Goal: Navigation & Orientation: Find specific page/section

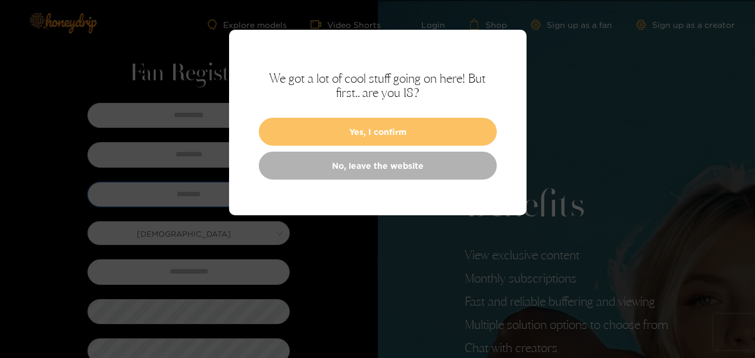
type input "******"
click at [424, 134] on button "Yes, I confirm" at bounding box center [378, 132] width 238 height 28
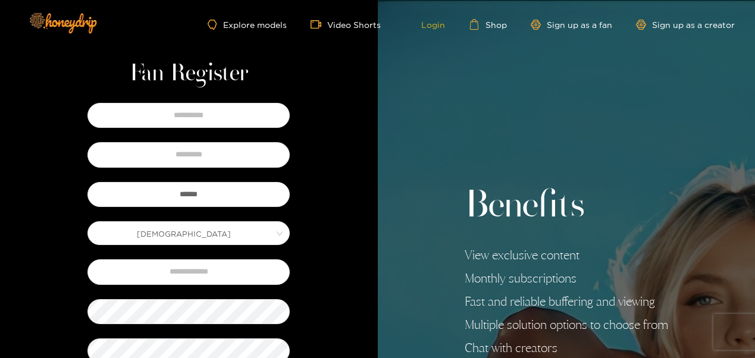
click at [439, 25] on link "Login" at bounding box center [424, 24] width 40 height 11
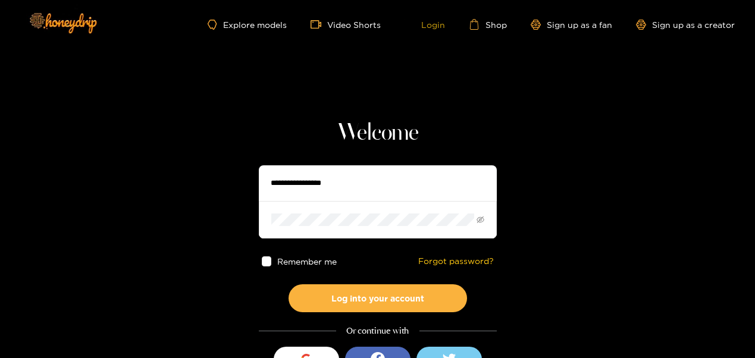
type input "******"
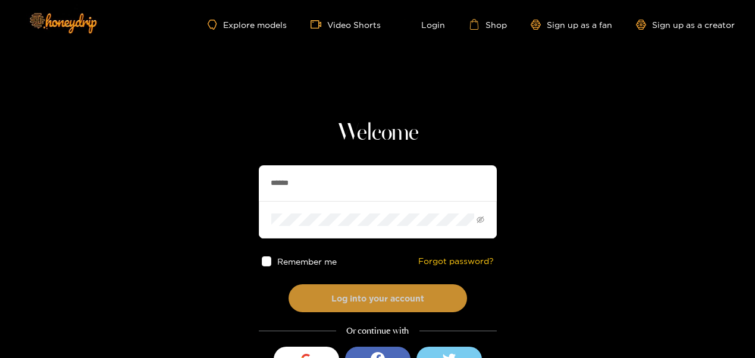
click at [380, 294] on button "Log into your account" at bounding box center [377, 298] width 178 height 28
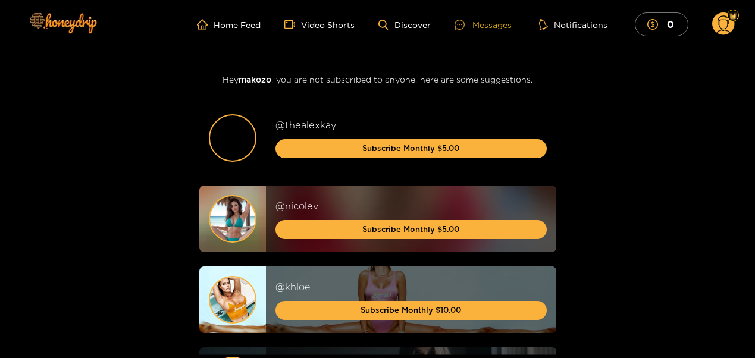
click at [487, 22] on div "Messages" at bounding box center [482, 25] width 57 height 14
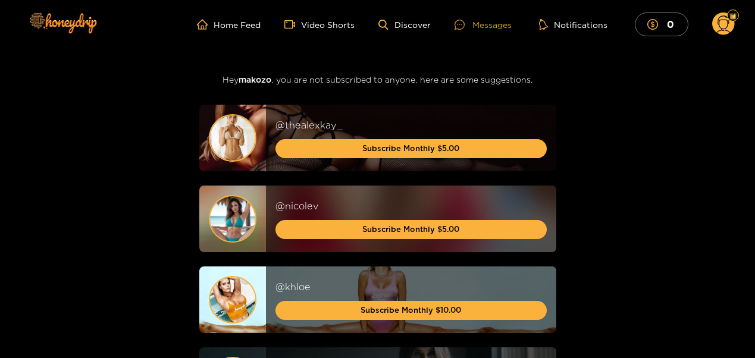
click at [495, 23] on div "Messages" at bounding box center [482, 25] width 57 height 14
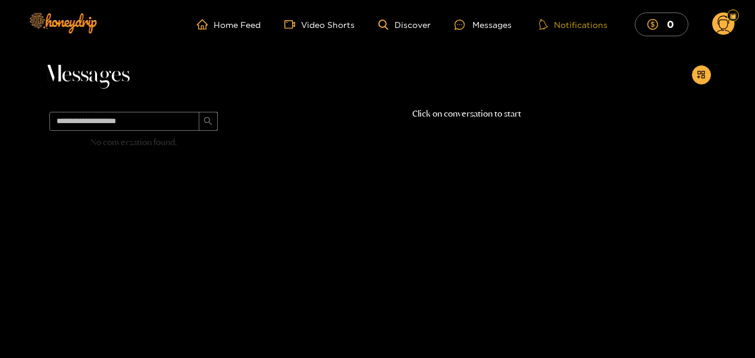
click at [575, 29] on button "Notifications" at bounding box center [573, 24] width 76 height 12
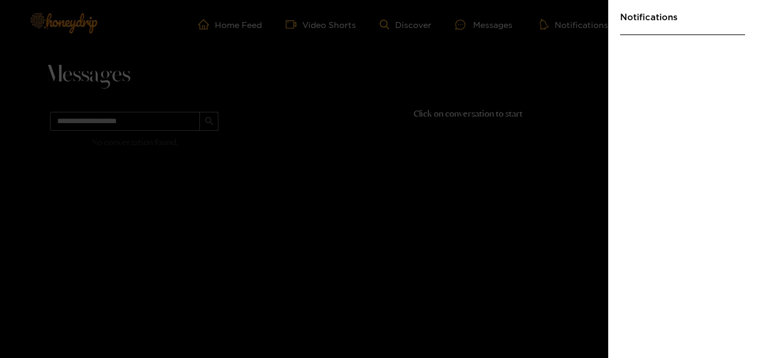
click at [566, 100] on div at bounding box center [378, 179] width 757 height 358
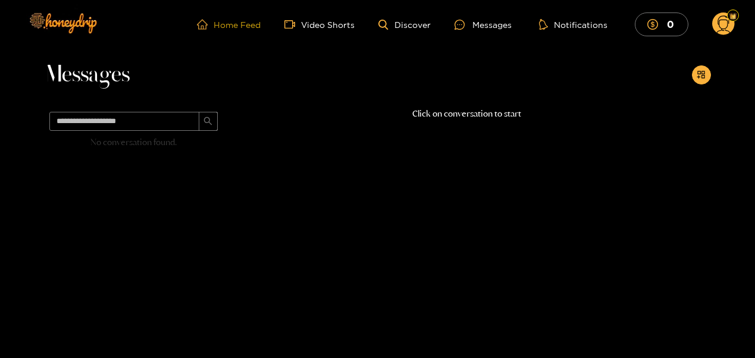
click at [250, 27] on link "Home Feed" at bounding box center [229, 24] width 64 height 11
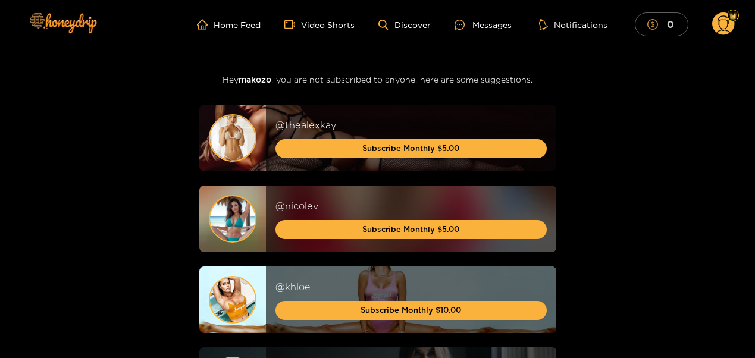
click at [669, 30] on mark "0" at bounding box center [670, 24] width 11 height 12
